Goal: Information Seeking & Learning: Learn about a topic

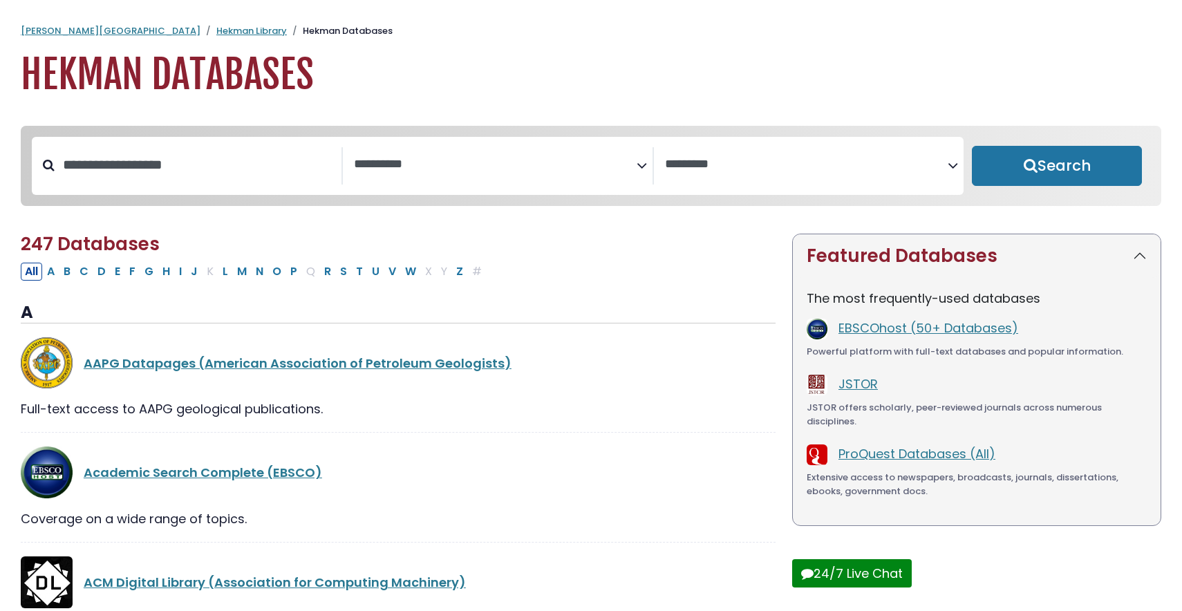
select select "Database Subject Filter"
select select "Database Vendors Filter"
click at [912, 332] on link "EBSCOhost (50+ Databases)" at bounding box center [929, 327] width 180 height 17
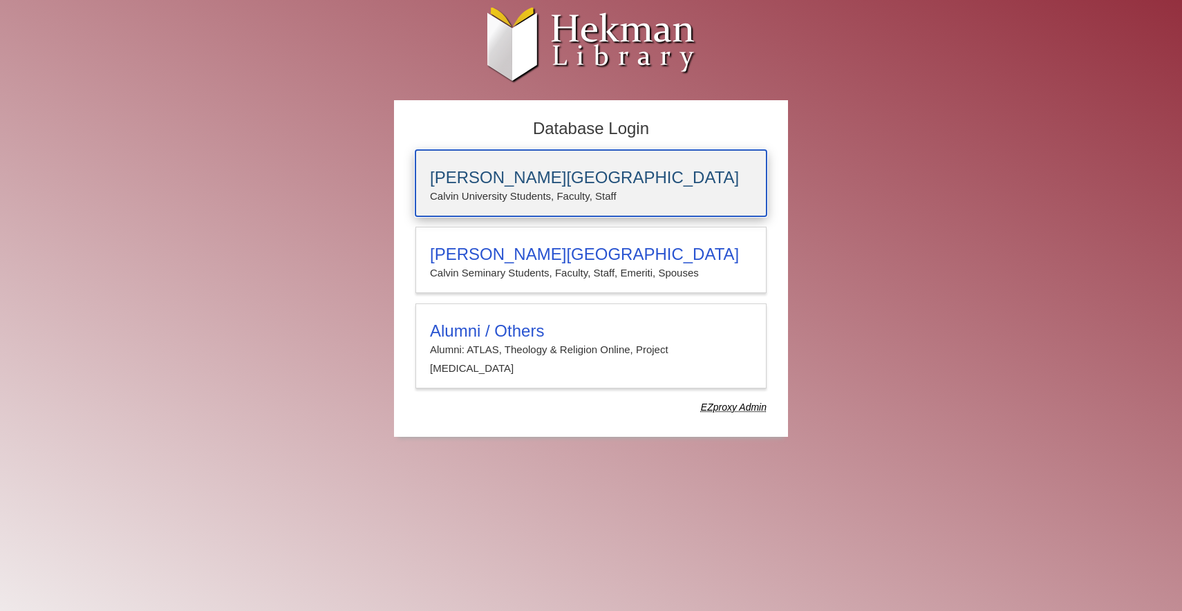
click at [588, 194] on p "Calvin University Students, Faculty, Staff" at bounding box center [591, 196] width 322 height 18
click at [552, 176] on h3 "[PERSON_NAME][GEOGRAPHIC_DATA]" at bounding box center [591, 177] width 322 height 19
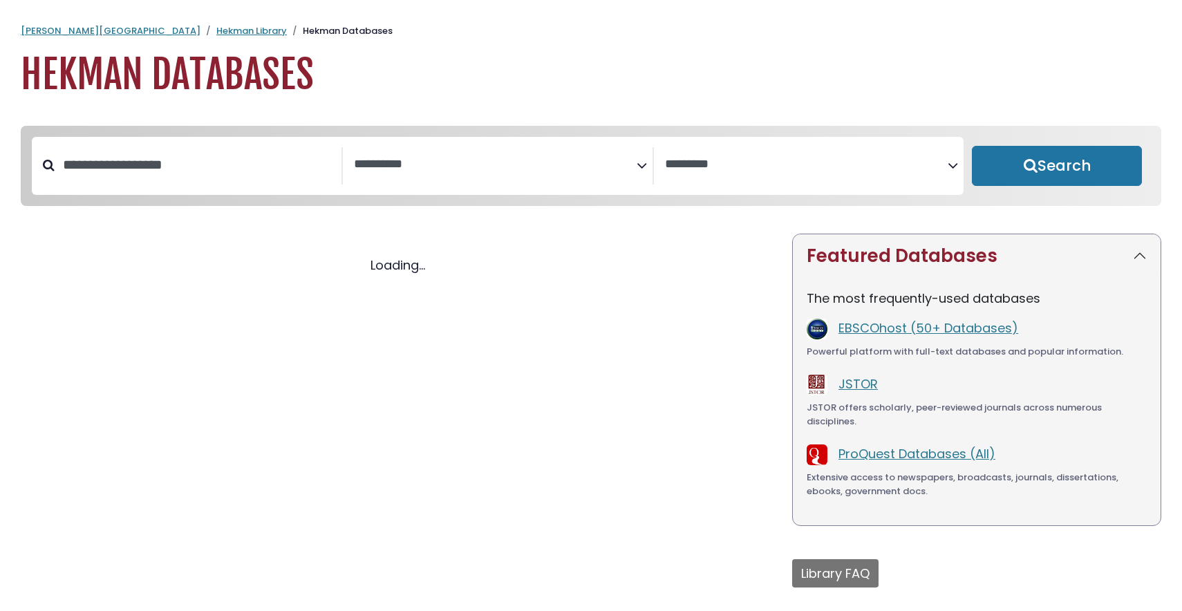
select select "Database Subject Filter"
select select "Database Vendors Filter"
select select "Database Subject Filter"
select select "Database Vendors Filter"
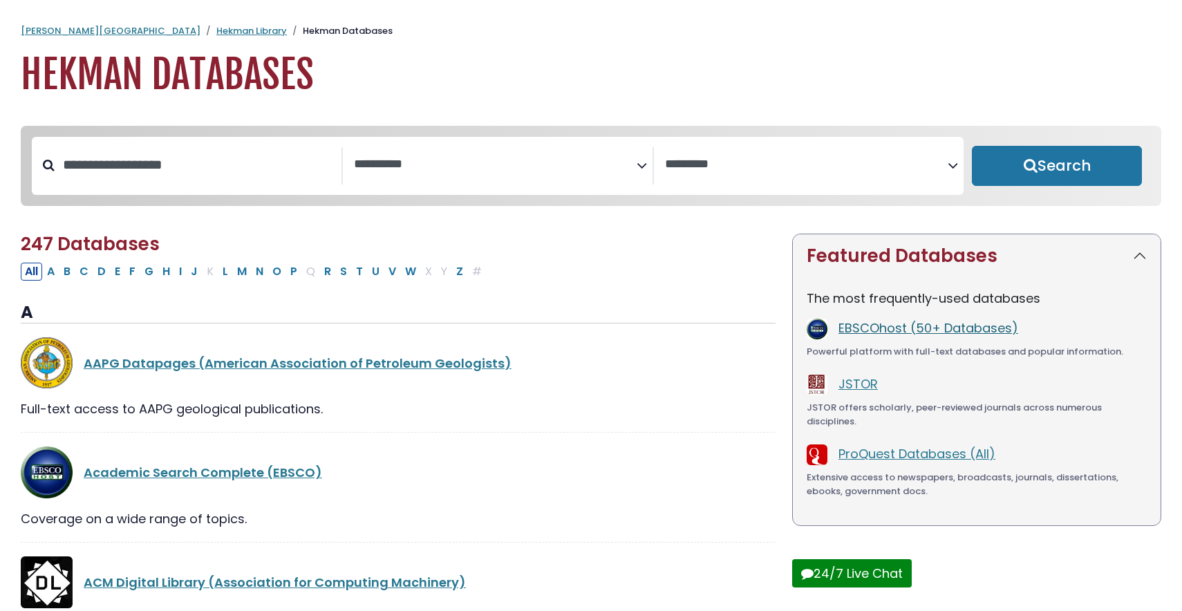
click at [928, 337] on link "EBSCOhost (50+ Databases)" at bounding box center [929, 327] width 180 height 17
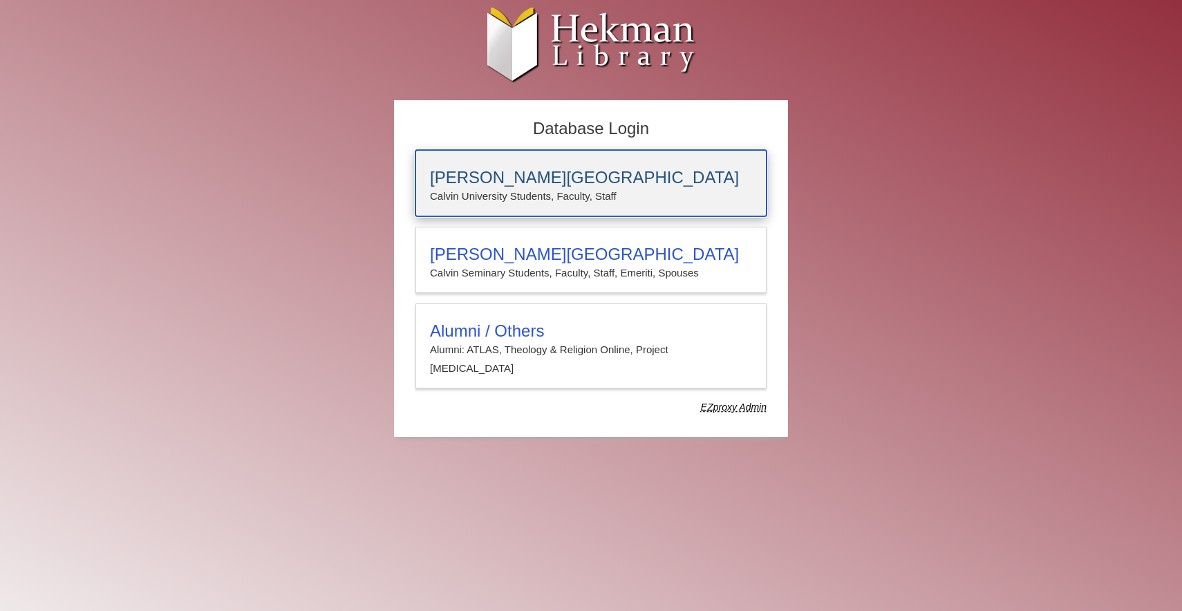
click at [695, 192] on p "Calvin University Students, Faculty, Staff" at bounding box center [591, 196] width 322 height 18
